Goal: Find specific page/section: Find specific page/section

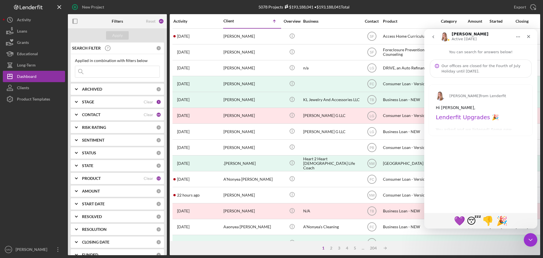
click at [95, 72] on input at bounding box center [117, 71] width 84 height 11
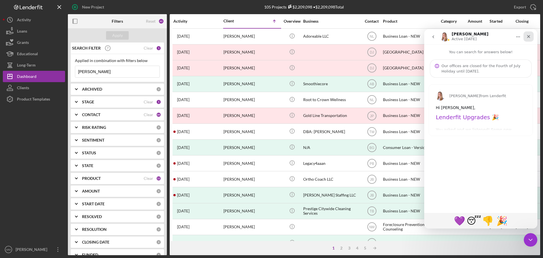
type input "[PERSON_NAME]"
click at [529, 36] on icon "Close" at bounding box center [528, 36] width 5 height 5
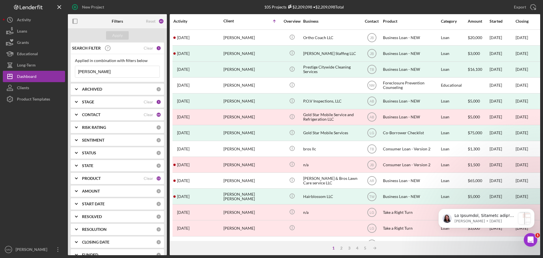
scroll to position [191, 0]
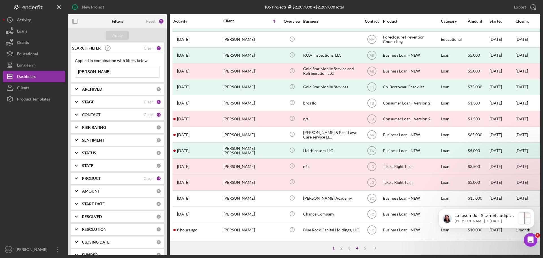
click at [355, 248] on div "4" at bounding box center [357, 247] width 8 height 5
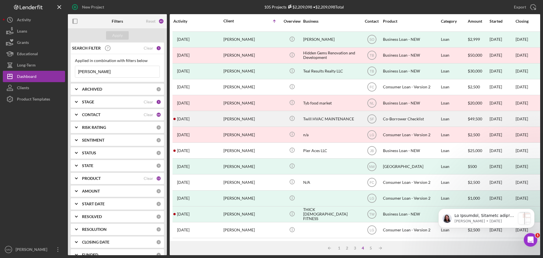
click at [231, 113] on div "[PERSON_NAME]" at bounding box center [251, 118] width 57 height 15
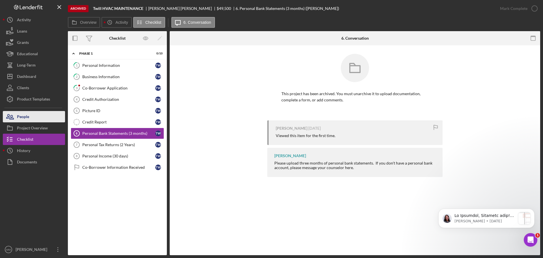
click at [22, 114] on div "People" at bounding box center [23, 117] width 12 height 13
click at [532, 236] on icon "Open Intercom Messenger" at bounding box center [529, 238] width 9 height 9
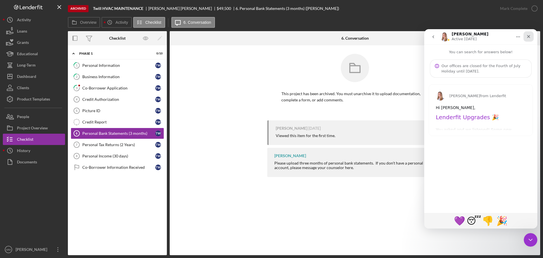
click at [529, 34] on icon "Close" at bounding box center [528, 36] width 5 height 5
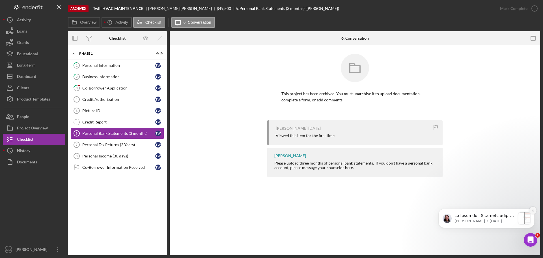
click at [532, 209] on icon "Dismiss notification" at bounding box center [532, 210] width 3 height 3
